Goal: Task Accomplishment & Management: Manage account settings

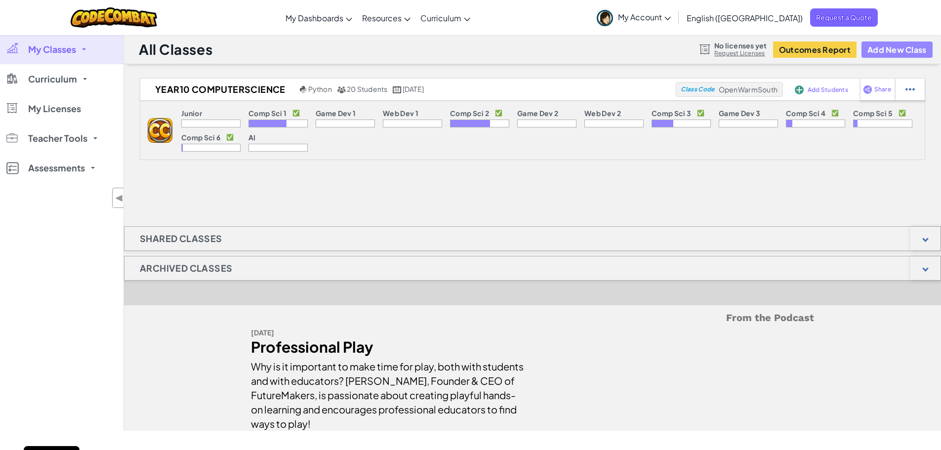
click at [889, 45] on button "Add New Class" at bounding box center [897, 50] width 71 height 16
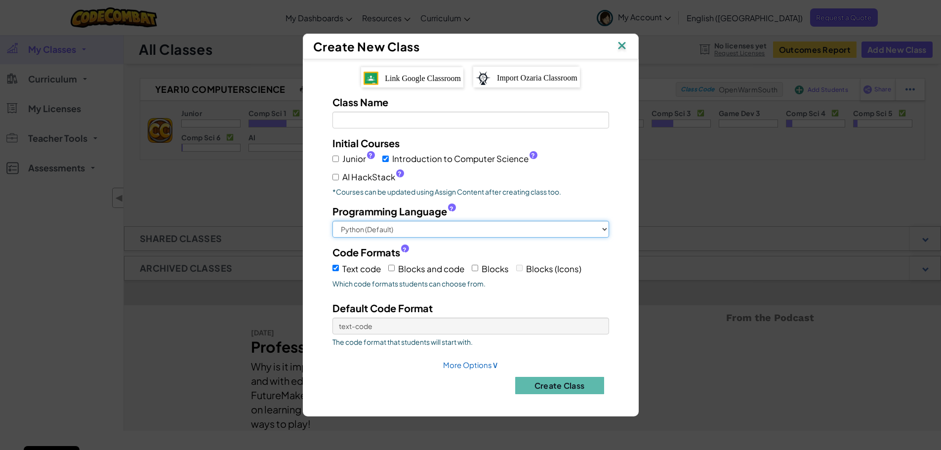
click at [520, 229] on select "Python (Default) JavaScript C++ [GEOGRAPHIC_DATA] (Experimental)" at bounding box center [471, 229] width 277 height 17
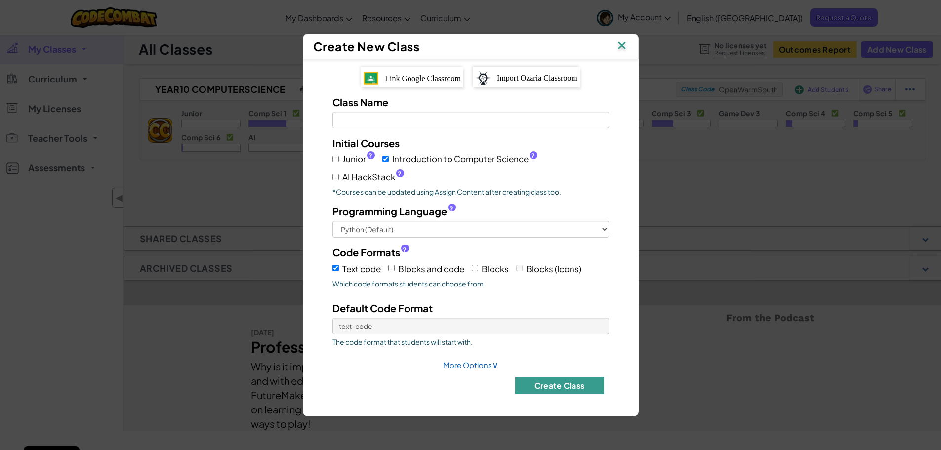
click at [581, 385] on button "Create Class" at bounding box center [559, 385] width 89 height 17
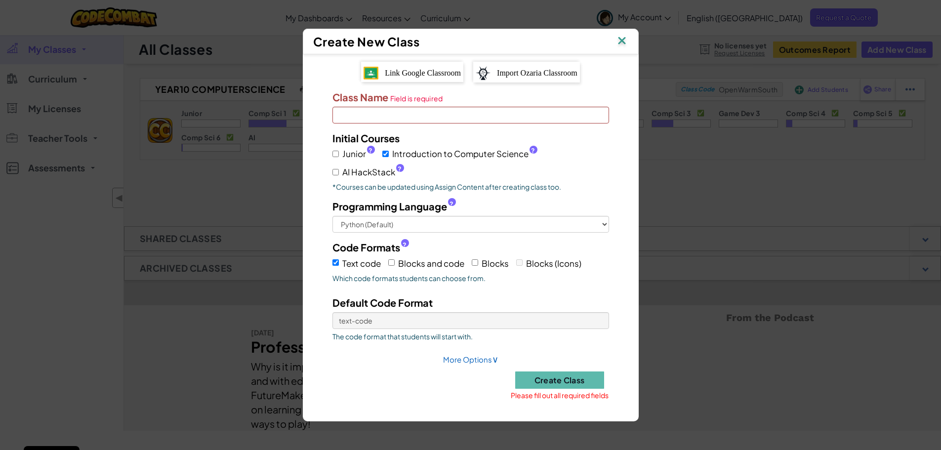
click at [379, 114] on input "Class Name Field is required" at bounding box center [471, 115] width 277 height 17
type input "Y10CoB"
click at [590, 383] on button "Create Class" at bounding box center [559, 380] width 89 height 17
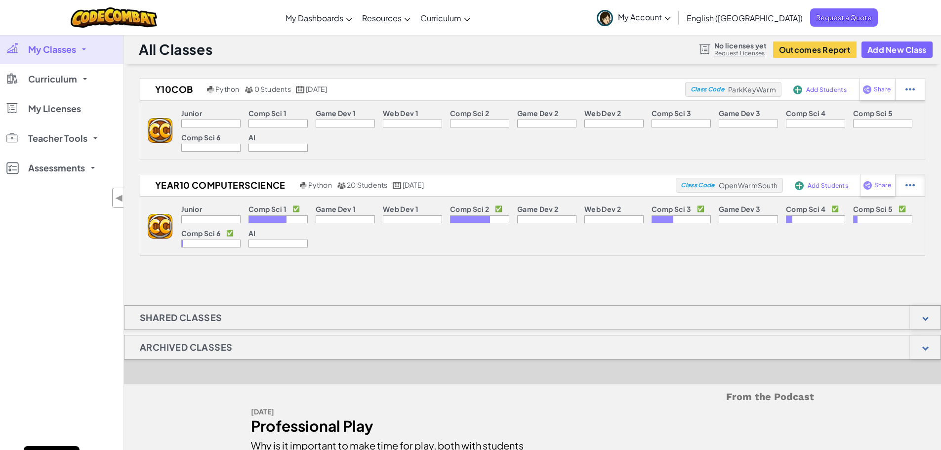
click at [910, 183] on img at bounding box center [910, 185] width 9 height 9
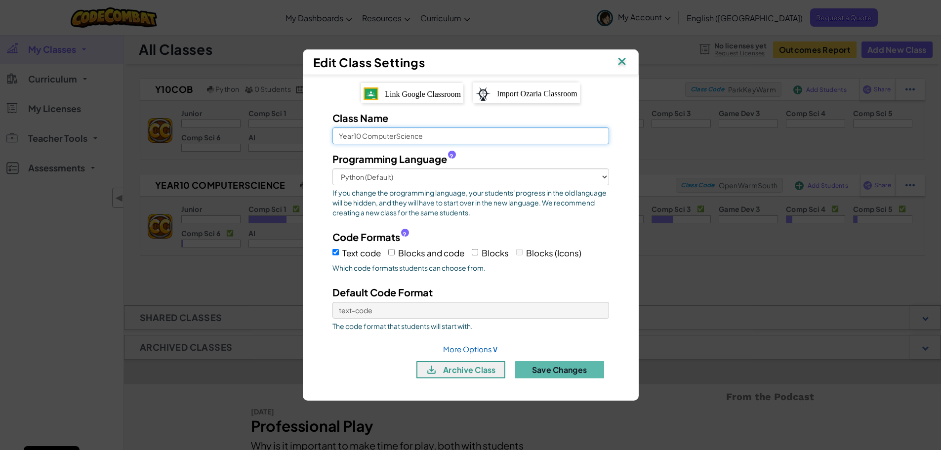
click at [358, 134] on input "Year10 ComputerScience" at bounding box center [471, 135] width 277 height 17
type input "Year11 ComputerScience"
click at [554, 372] on button "Save Changes" at bounding box center [559, 369] width 89 height 17
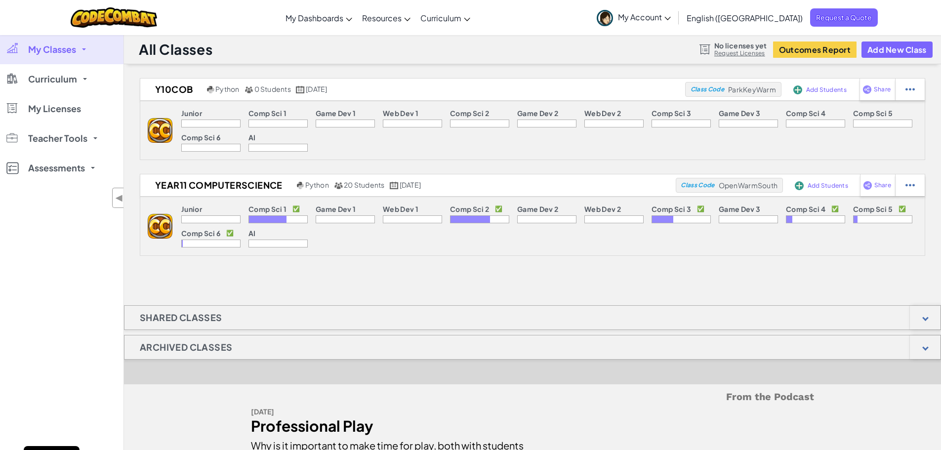
click at [277, 123] on div at bounding box center [278, 124] width 59 height 8
click at [810, 89] on span "Add Students" at bounding box center [826, 90] width 41 height 6
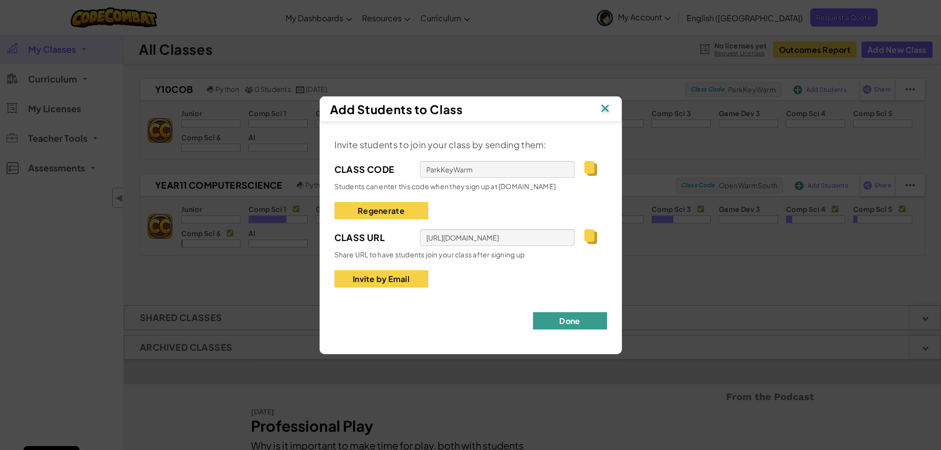
click at [564, 323] on button "Done" at bounding box center [570, 320] width 74 height 17
